Goal: Information Seeking & Learning: Learn about a topic

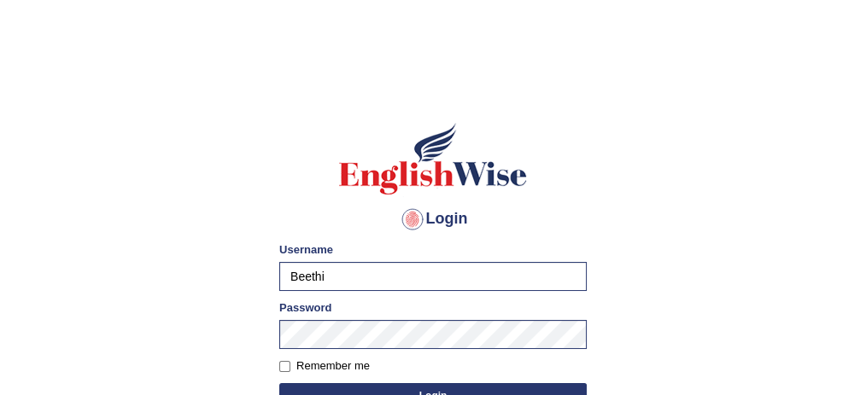
type input "KaurRavinder"
click at [487, 385] on button "Login" at bounding box center [432, 396] width 307 height 26
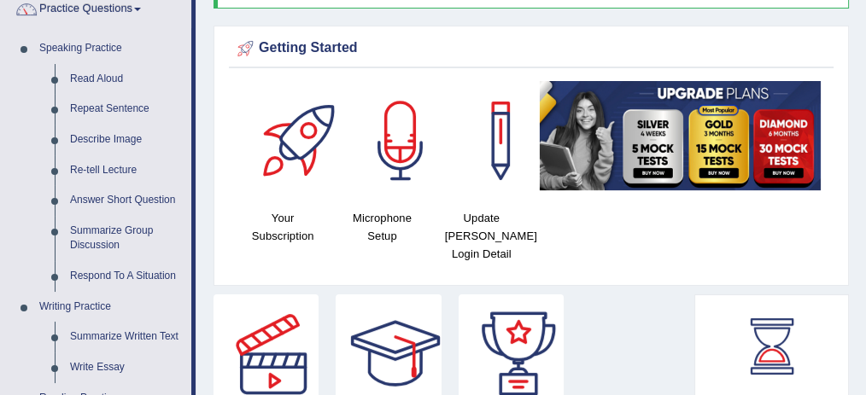
scroll to position [149, 0]
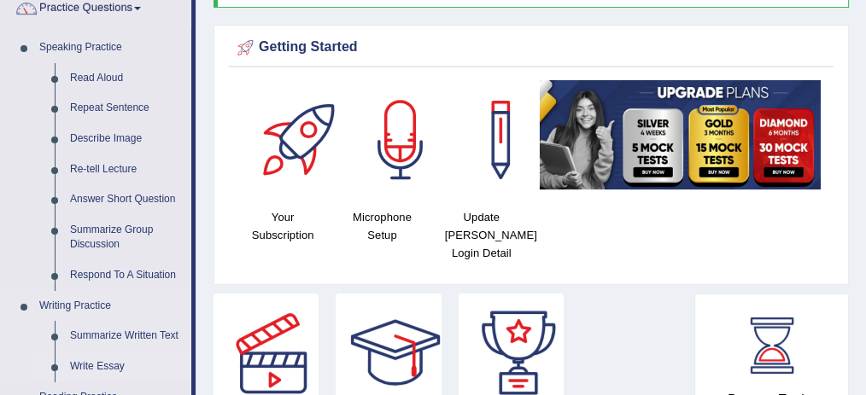
click at [112, 359] on link "Write Essay" at bounding box center [126, 367] width 129 height 31
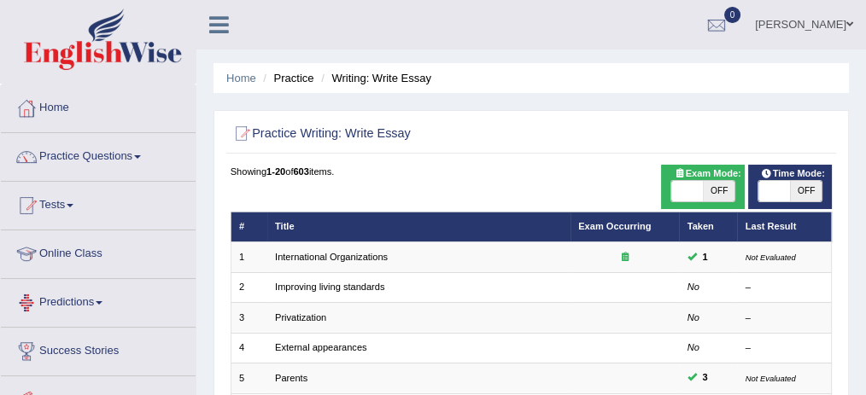
click at [275, 255] on link "International Organizations" at bounding box center [331, 257] width 113 height 10
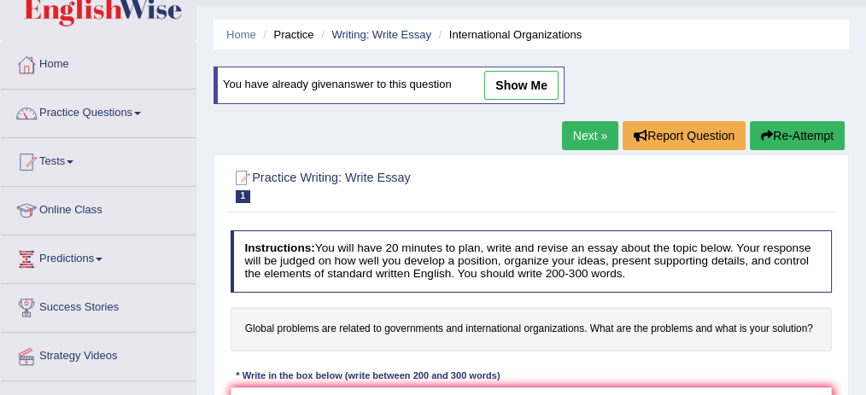
click at [515, 88] on link "show me" at bounding box center [521, 85] width 74 height 29
type textarea "The increasing influence of global problems on our lives has ignited numerous d…"
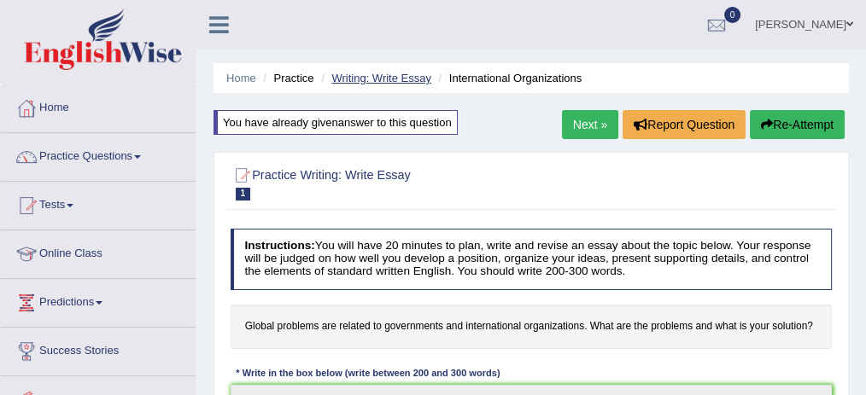
click at [412, 78] on link "Writing: Write Essay" at bounding box center [381, 78] width 100 height 13
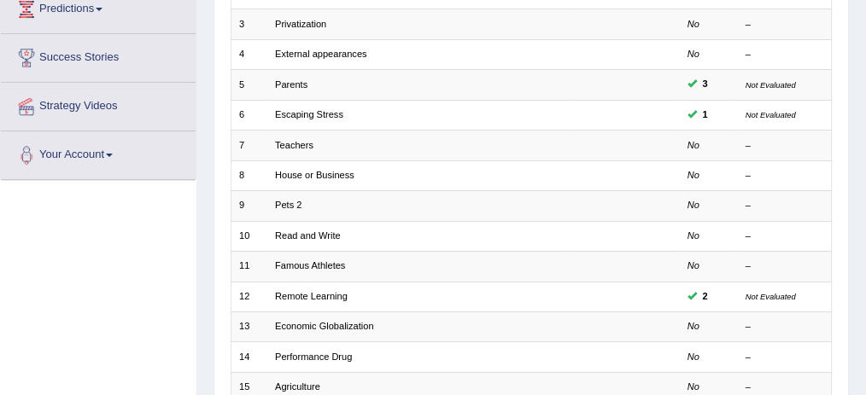
scroll to position [294, 0]
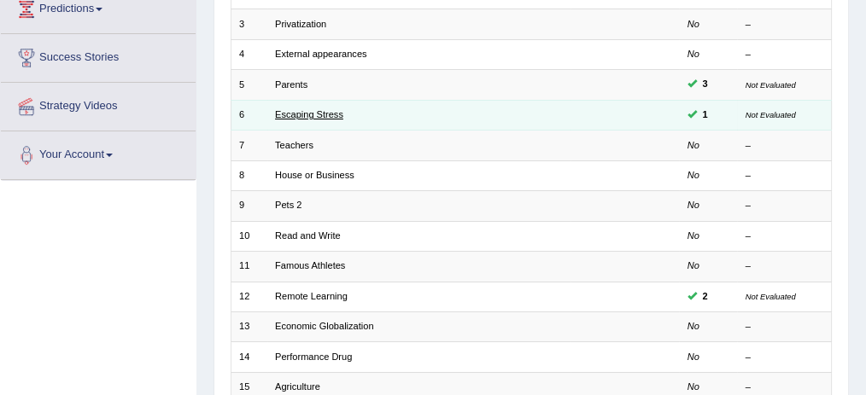
click at [324, 109] on link "Escaping Stress" at bounding box center [309, 114] width 68 height 10
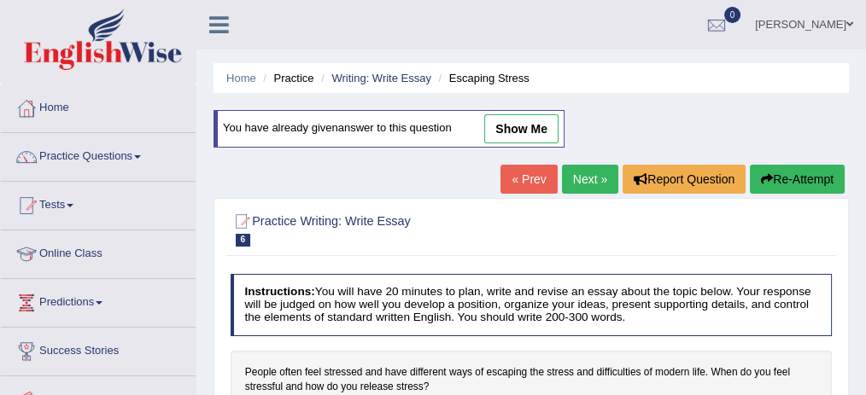
click at [522, 128] on link "show me" at bounding box center [521, 128] width 74 height 29
type textarea "The increasing influence of stress in modern life on our lives has ignited nume…"
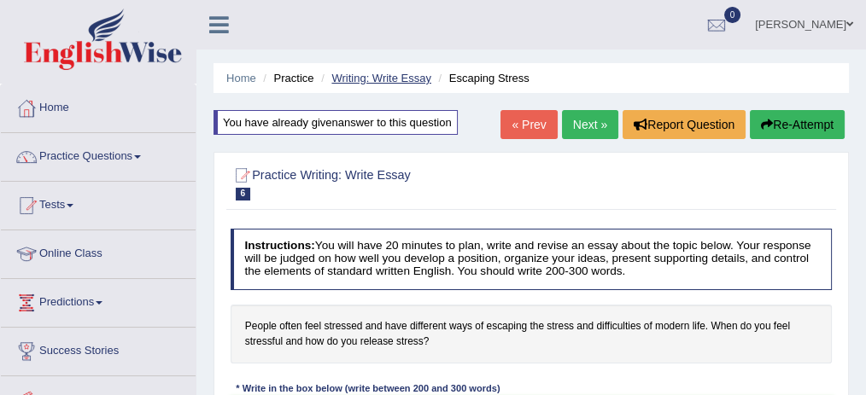
click at [381, 77] on link "Writing: Write Essay" at bounding box center [381, 78] width 100 height 13
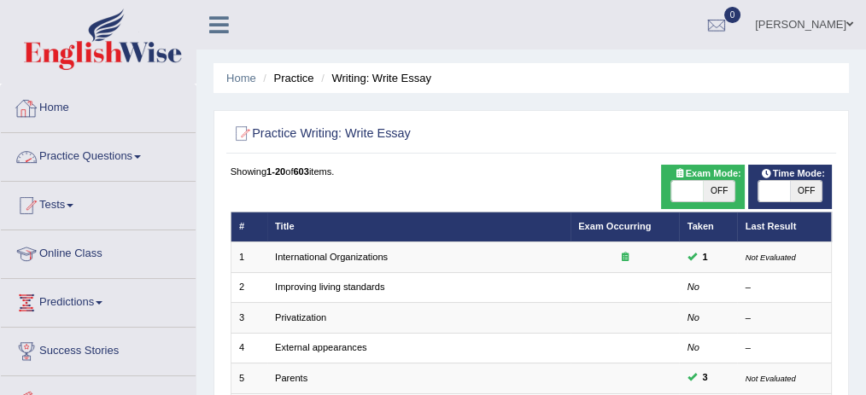
click at [127, 153] on link "Practice Questions" at bounding box center [98, 154] width 195 height 43
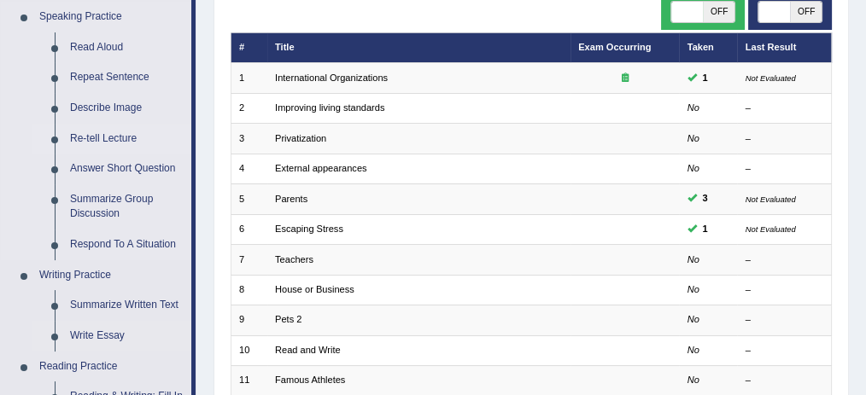
scroll to position [188, 0]
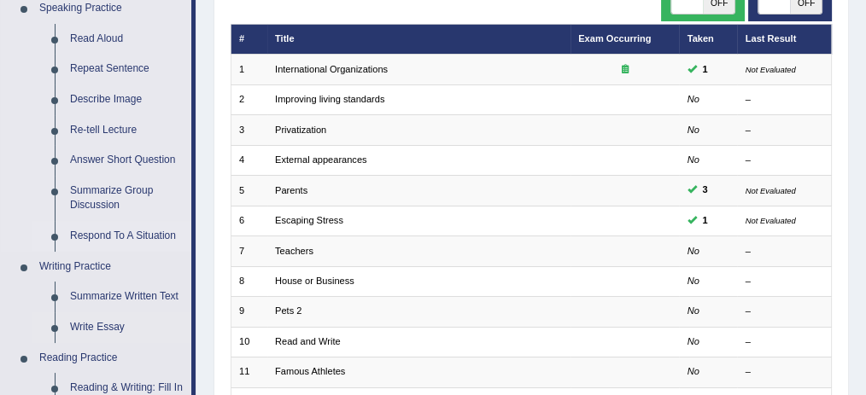
click at [124, 236] on link "Respond To A Situation" at bounding box center [126, 236] width 129 height 31
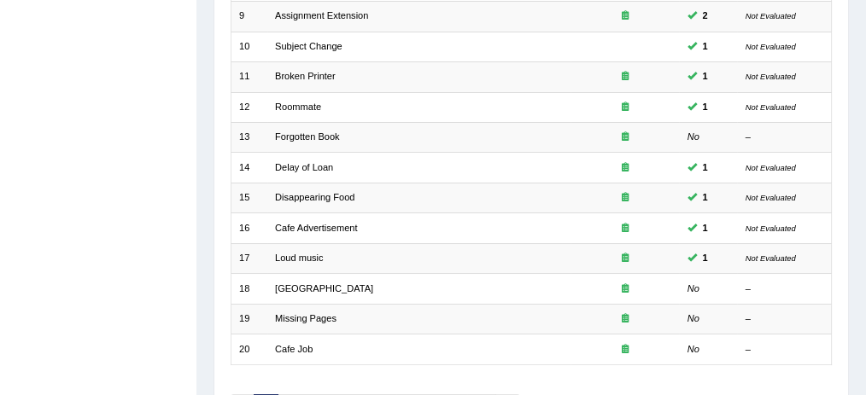
scroll to position [485, 0]
